Goal: Use online tool/utility: Utilize a website feature to perform a specific function

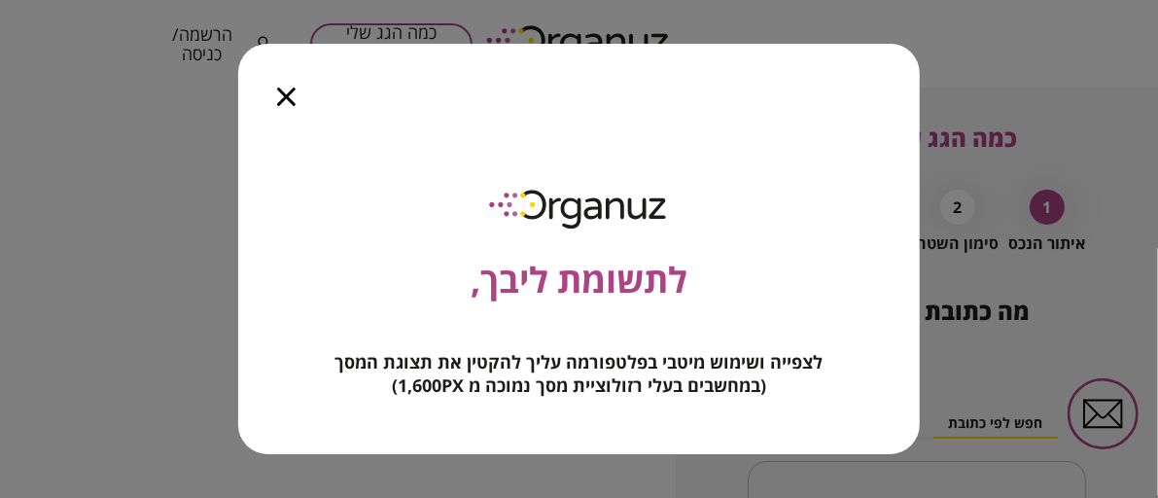
click at [294, 96] on icon "button" at bounding box center [286, 96] width 18 height 18
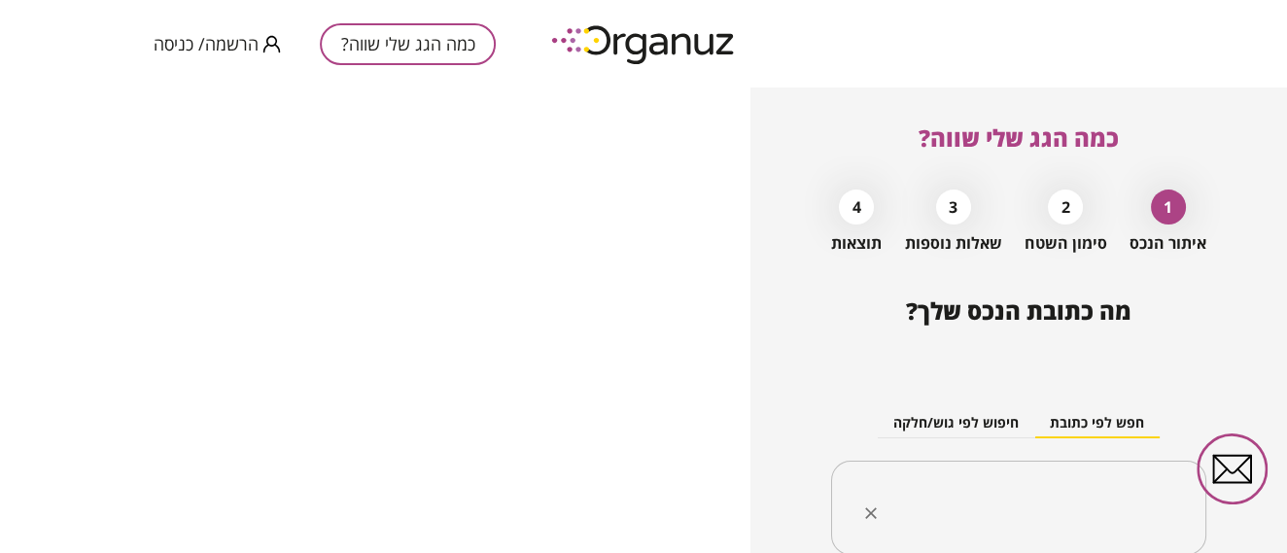
click at [956, 471] on div "​" at bounding box center [1018, 508] width 375 height 95
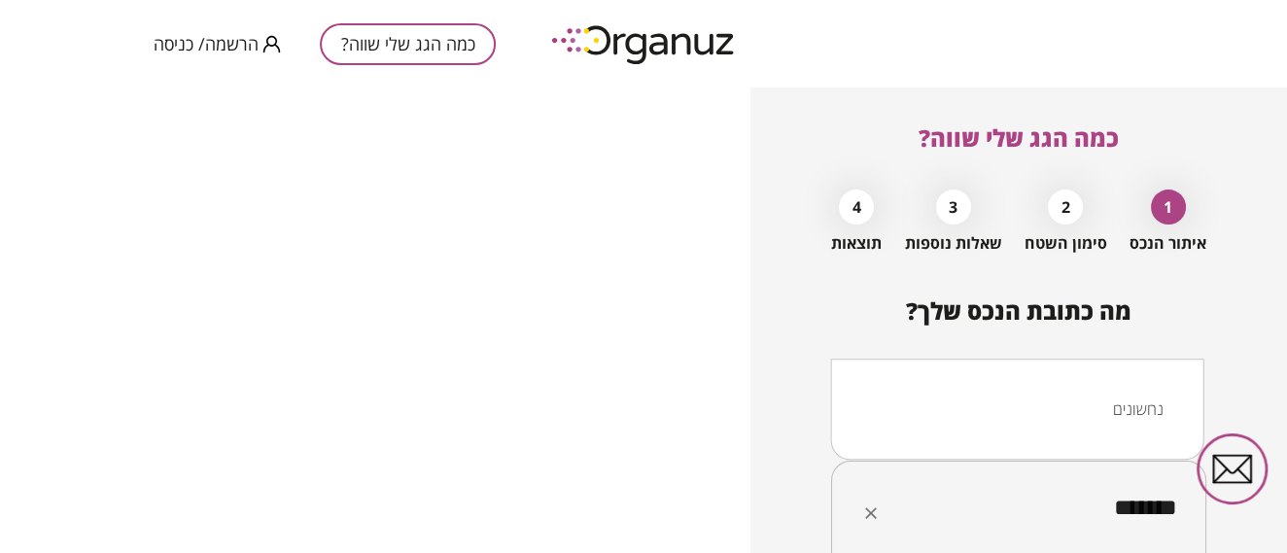
click at [1129, 396] on li "נחשונים" at bounding box center [1016, 409] width 323 height 35
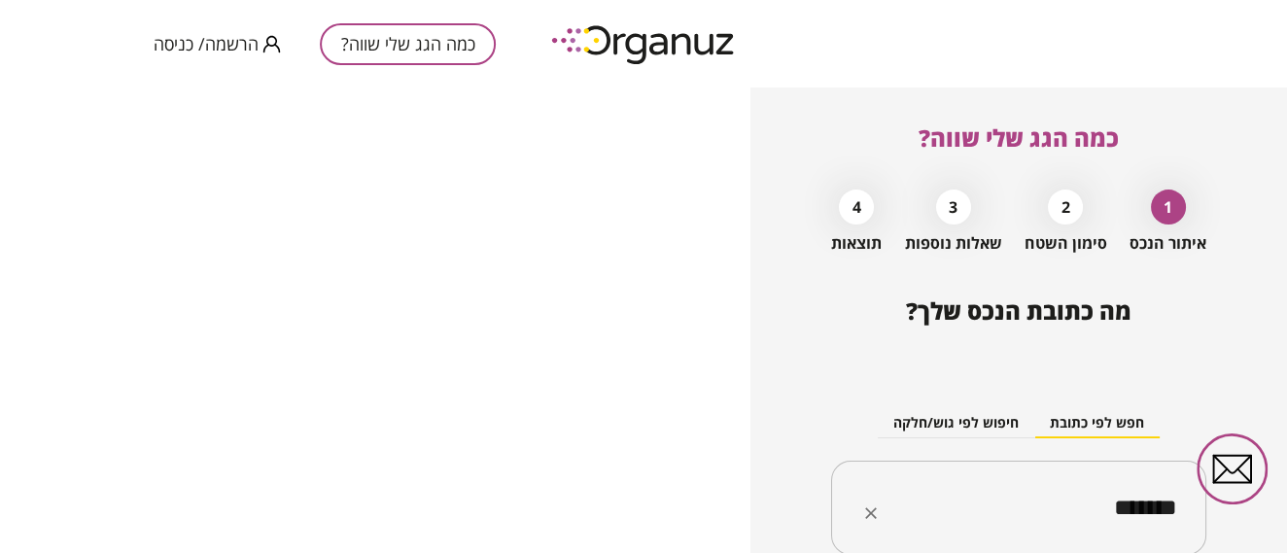
type input "*******"
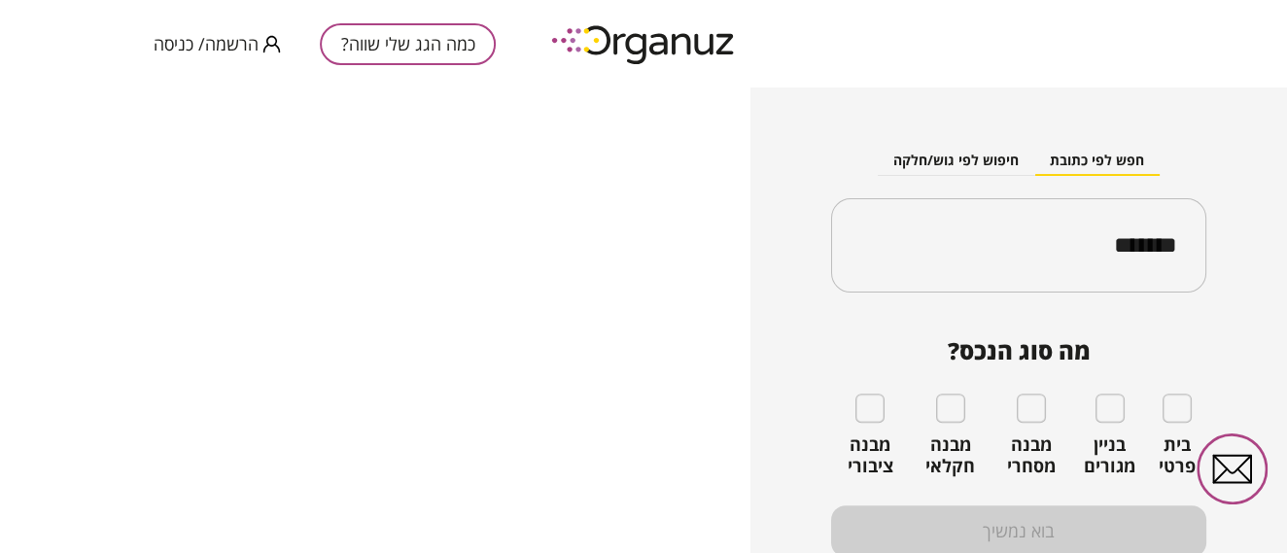
scroll to position [265, 0]
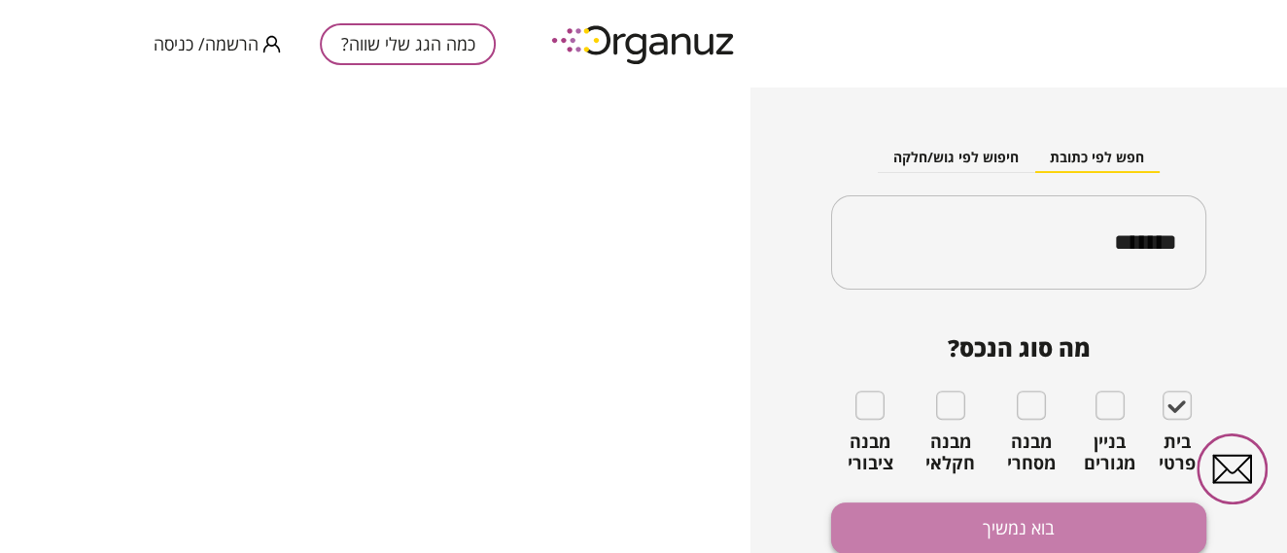
click at [994, 497] on button "בוא נמשיך" at bounding box center [1018, 529] width 375 height 52
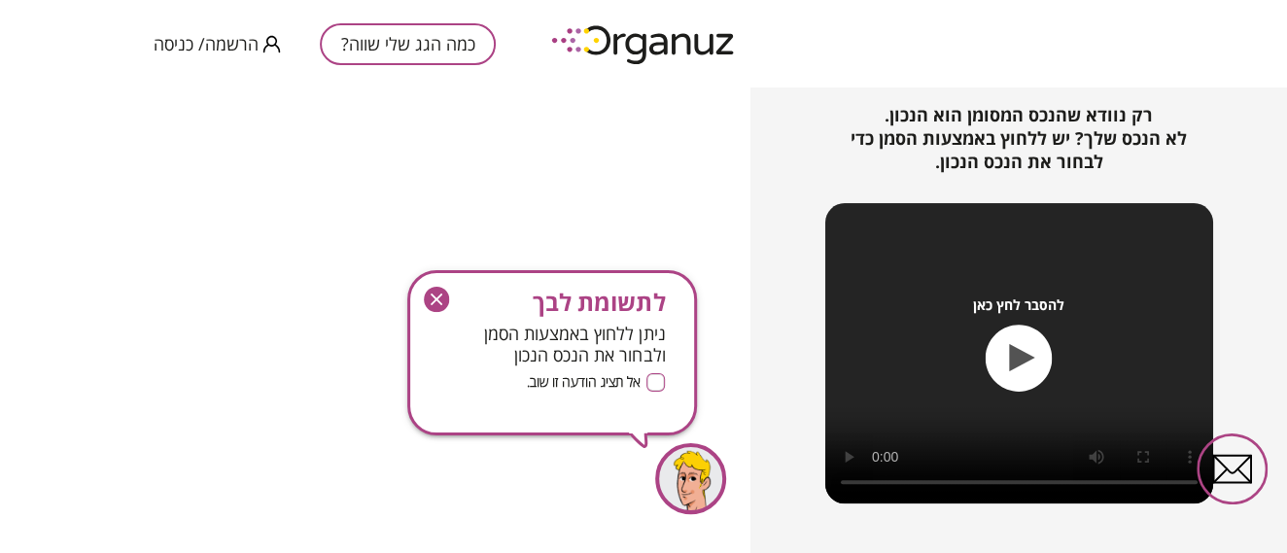
click at [435, 298] on icon "button" at bounding box center [437, 300] width 12 height 12
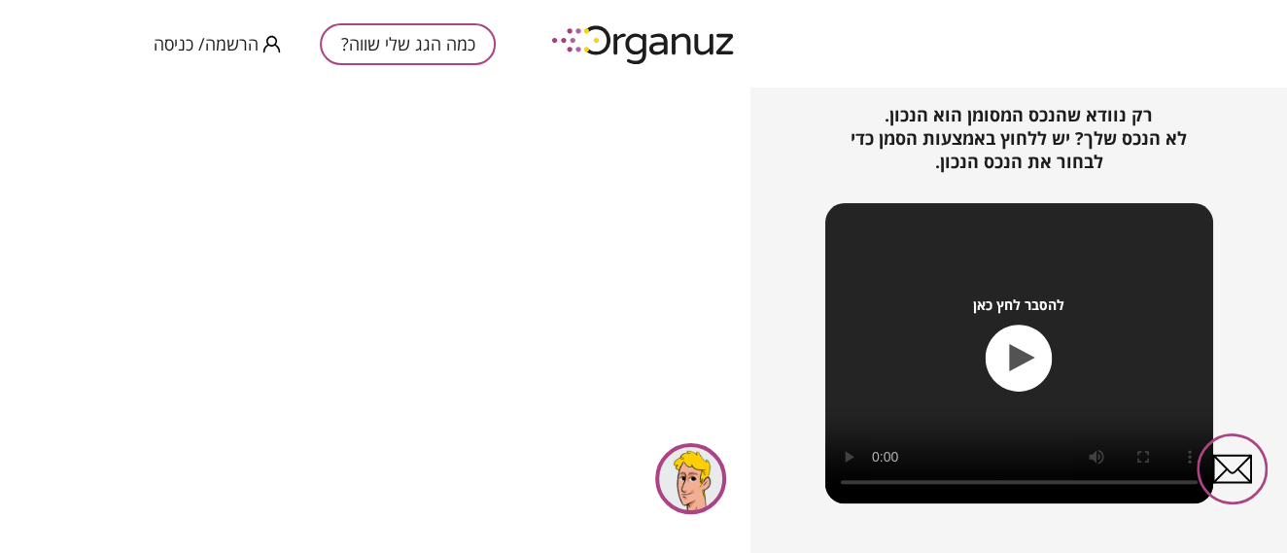
scroll to position [325, 0]
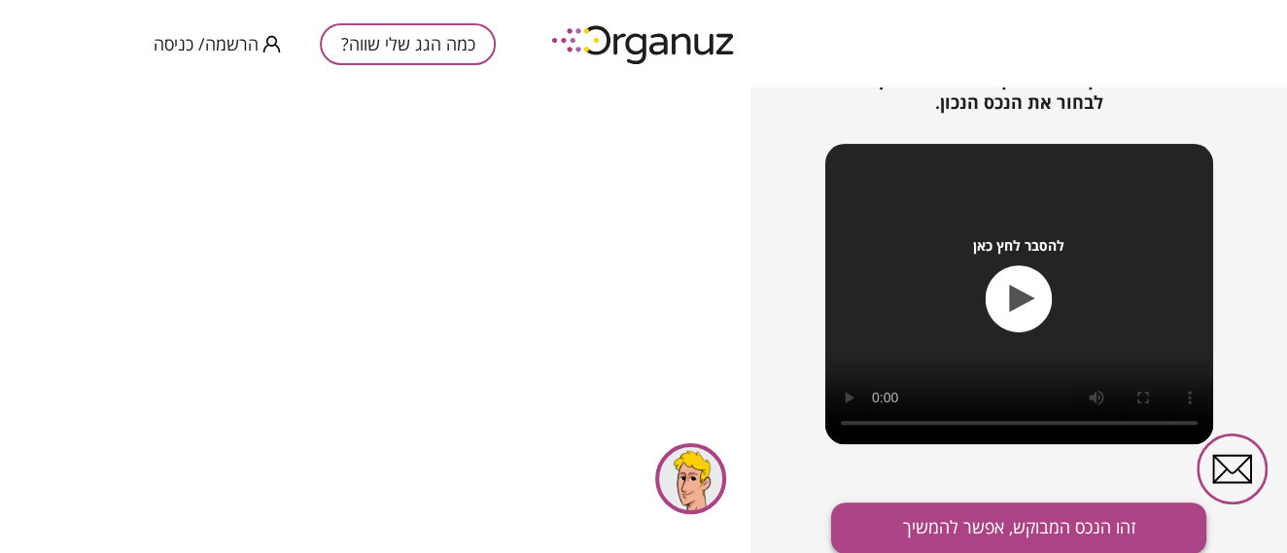
click at [982, 497] on button "זהו הנכס המבוקש, אפשר להמשיך" at bounding box center [1018, 529] width 375 height 52
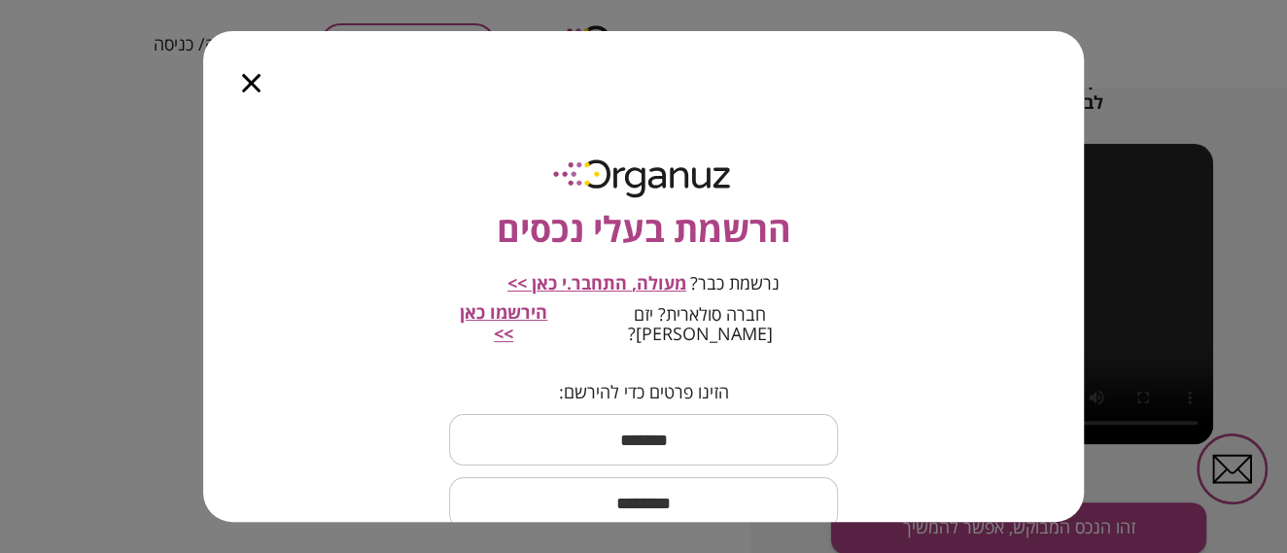
click at [609, 279] on span "מעולה, התחבר.י כאן >>" at bounding box center [596, 282] width 179 height 23
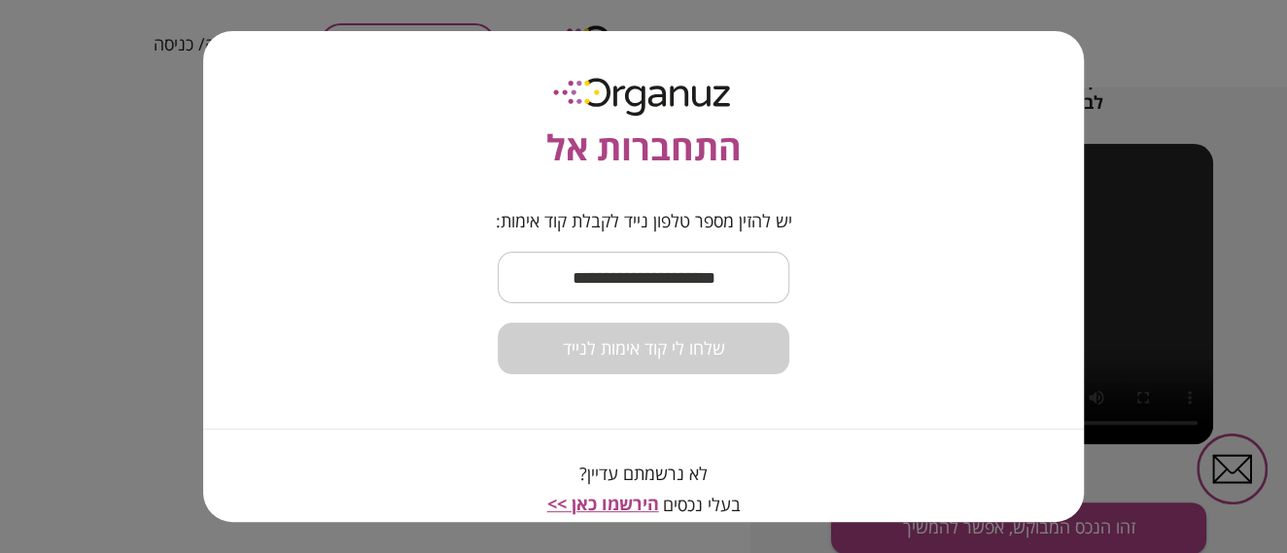
click at [609, 279] on input "text" at bounding box center [644, 277] width 292 height 57
